Goal: Task Accomplishment & Management: Manage account settings

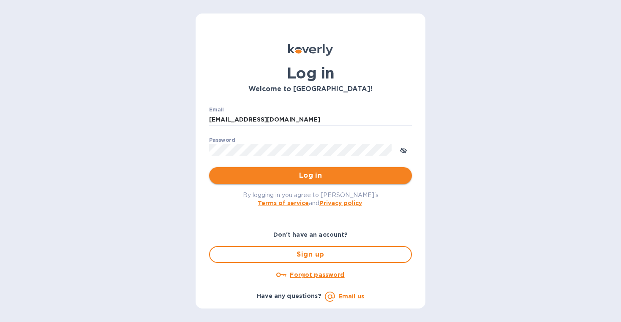
click at [324, 178] on span "Log in" at bounding box center [310, 176] width 189 height 10
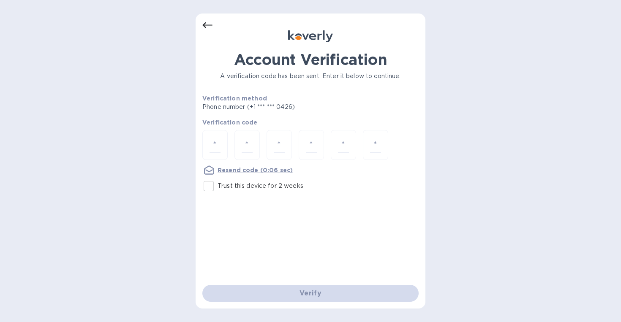
click at [212, 187] on input "Trust this device for 2 weeks" at bounding box center [209, 186] width 18 height 18
checkbox input "true"
click at [212, 146] on input "number" at bounding box center [215, 145] width 11 height 16
type input "9"
type input "2"
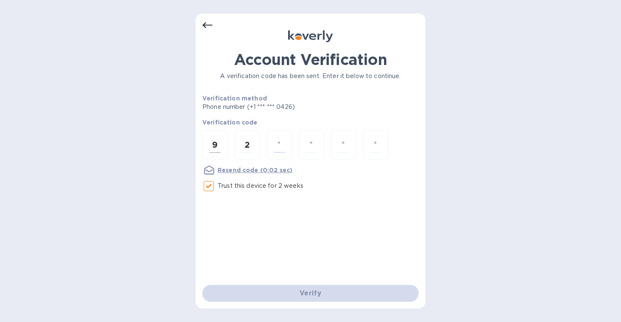
type input "0"
type input "6"
type input "0"
type input "8"
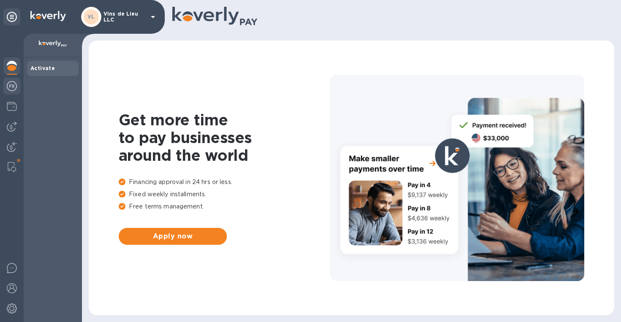
click at [14, 87] on img at bounding box center [12, 86] width 10 height 10
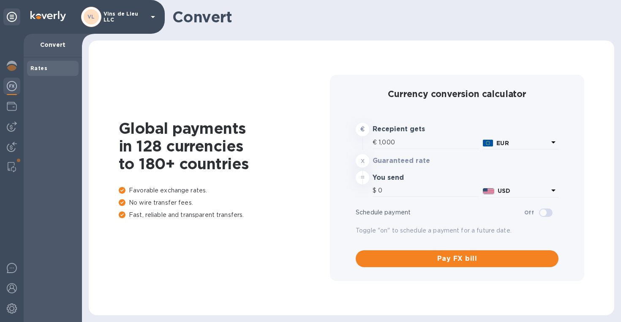
type input "1,180"
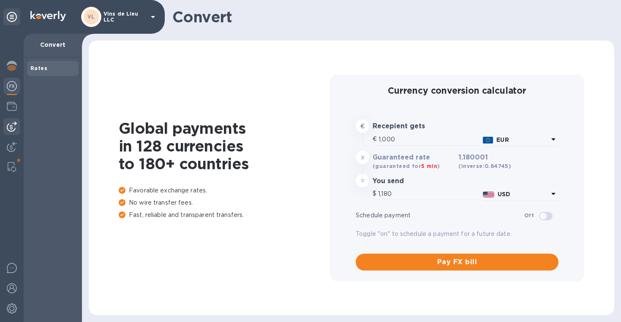
click at [15, 129] on img at bounding box center [12, 127] width 10 height 10
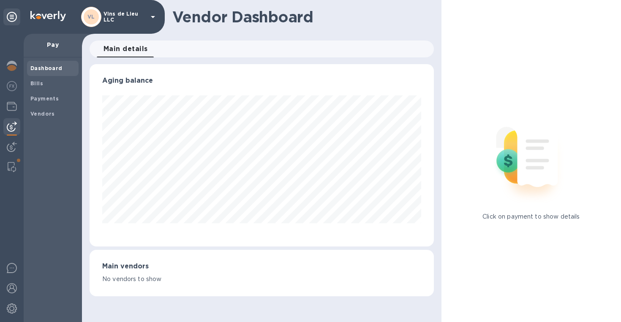
scroll to position [183, 344]
click at [59, 82] on span "Bills" at bounding box center [52, 83] width 45 height 8
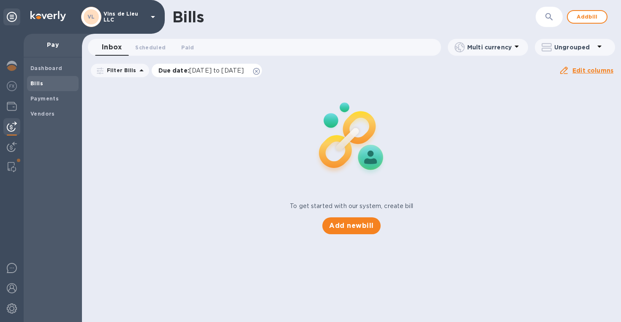
click at [260, 73] on icon at bounding box center [256, 71] width 7 height 7
click at [152, 48] on span "Scheduled 0" at bounding box center [150, 47] width 30 height 9
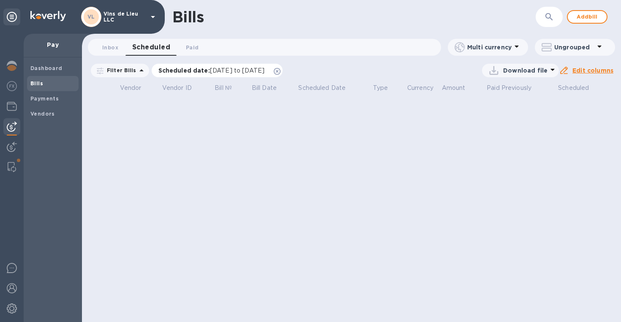
click at [281, 74] on icon at bounding box center [277, 71] width 7 height 7
click at [192, 46] on span "Paid 0" at bounding box center [192, 47] width 13 height 9
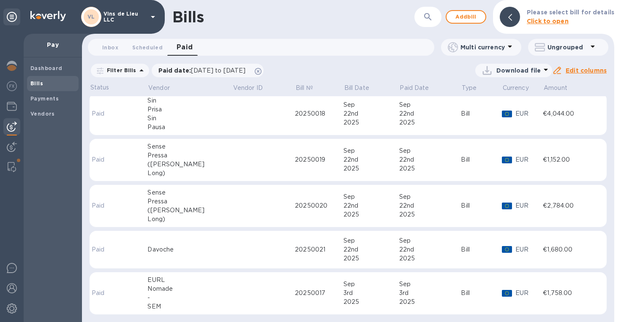
scroll to position [53, 0]
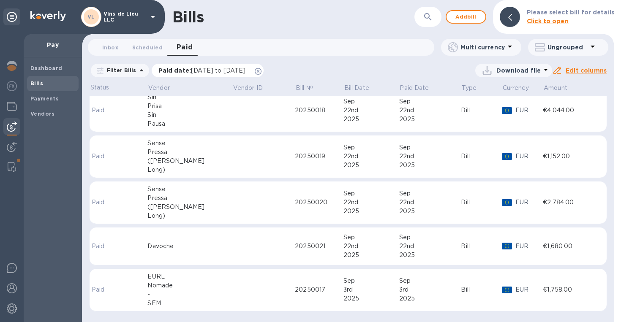
click at [262, 72] on icon at bounding box center [258, 71] width 7 height 7
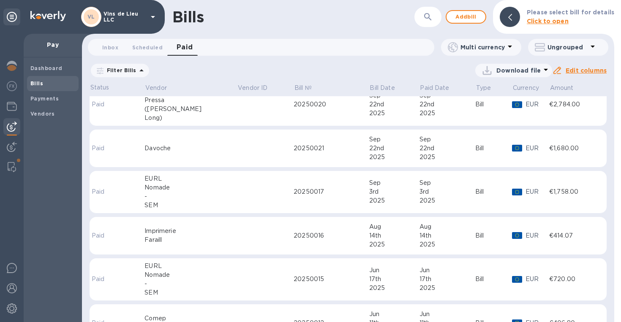
scroll to position [153, 0]
click at [191, 186] on div "Nomade" at bounding box center [190, 186] width 93 height 9
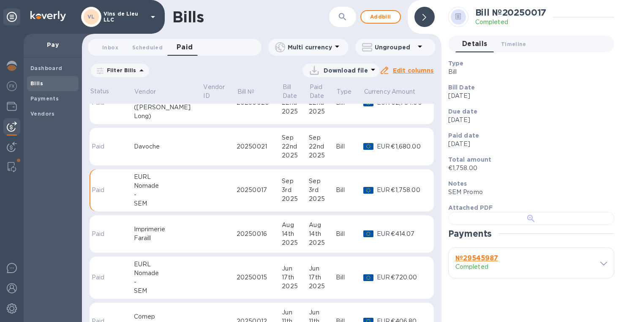
scroll to position [190, 0]
click at [600, 267] on span at bounding box center [603, 263] width 7 height 8
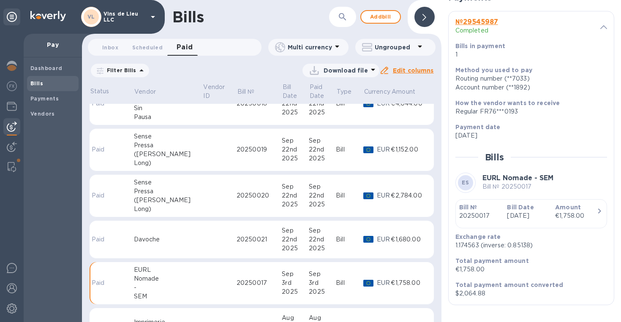
scroll to position [66, 0]
click at [203, 195] on td at bounding box center [220, 197] width 34 height 43
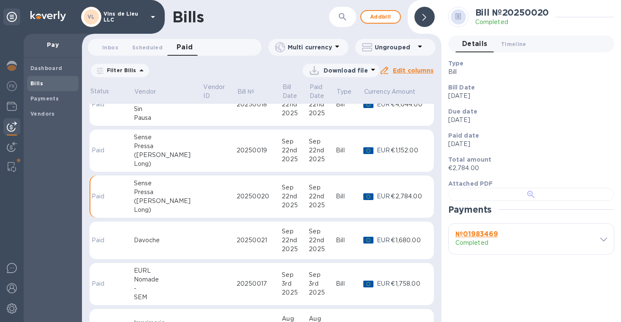
scroll to position [166, 0]
click at [602, 243] on span at bounding box center [603, 239] width 7 height 8
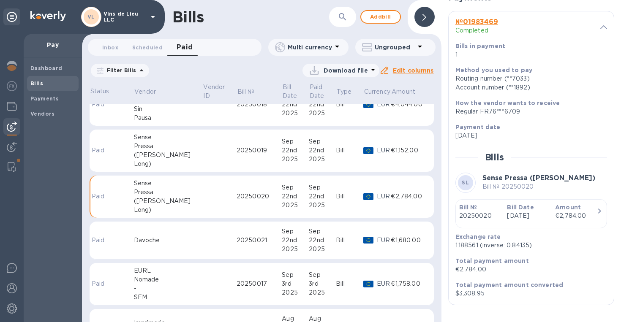
scroll to position [438, 0]
click at [156, 148] on div "Pressa" at bounding box center [168, 146] width 69 height 9
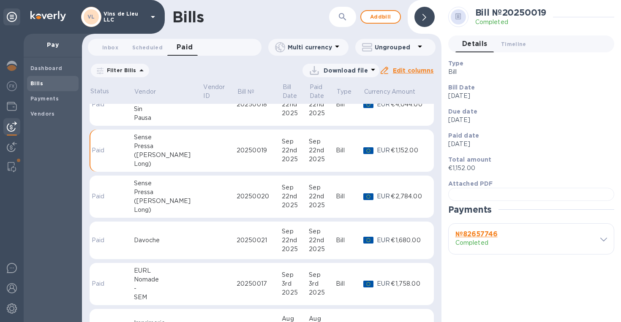
scroll to position [166, 0]
click at [601, 242] on icon at bounding box center [603, 240] width 7 height 4
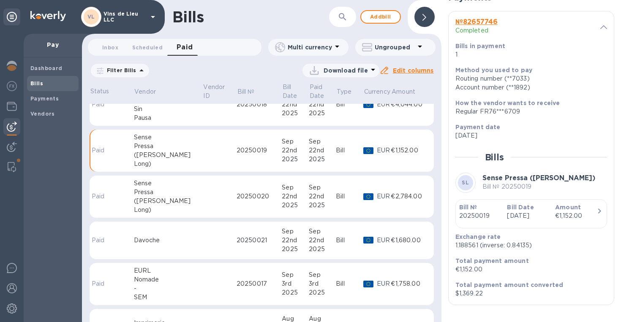
scroll to position [0, 0]
